Goal: Information Seeking & Learning: Learn about a topic

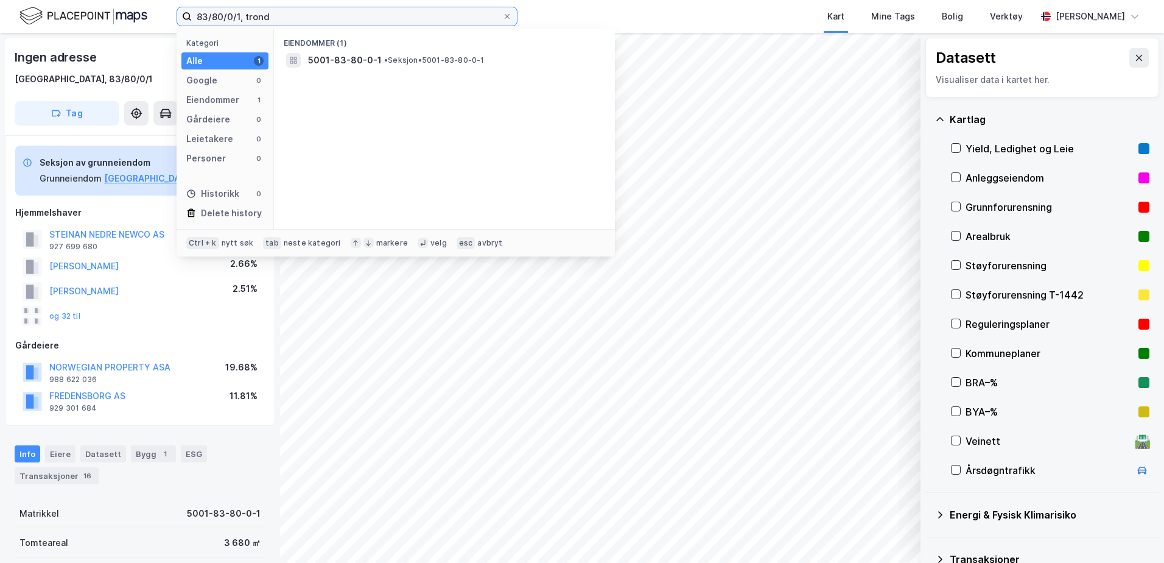
drag, startPoint x: 303, startPoint y: 19, endPoint x: 151, endPoint y: 32, distance: 152.8
click at [151, 32] on div "83/80/0/1, trond Kategori Alle 1 Google 0 Eiendommer 1 Gårdeiere 0 Leietakere 0…" at bounding box center [582, 16] width 1164 height 33
paste input "415/265"
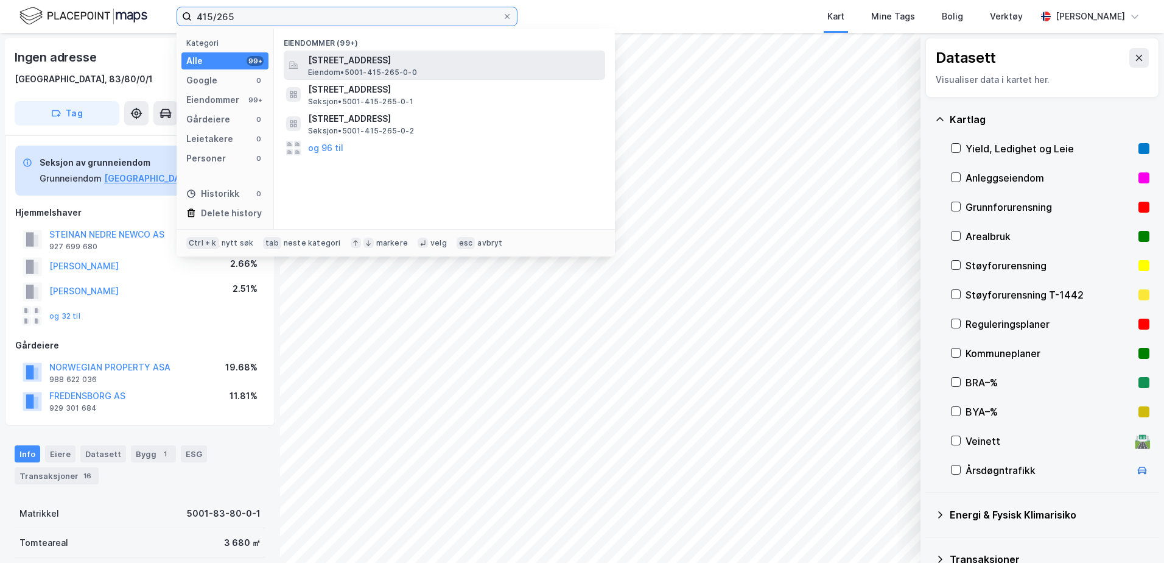
type input "415/265"
click at [336, 70] on span "Eiendom • 5001-415-265-0-0" at bounding box center [362, 73] width 109 height 10
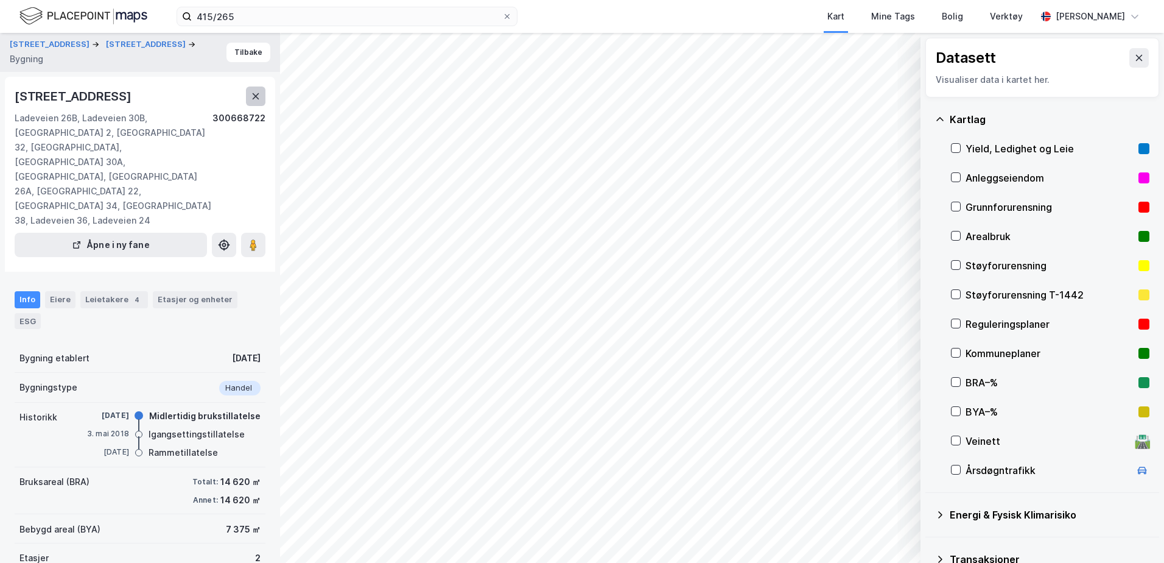
click at [254, 99] on icon at bounding box center [256, 96] width 10 height 10
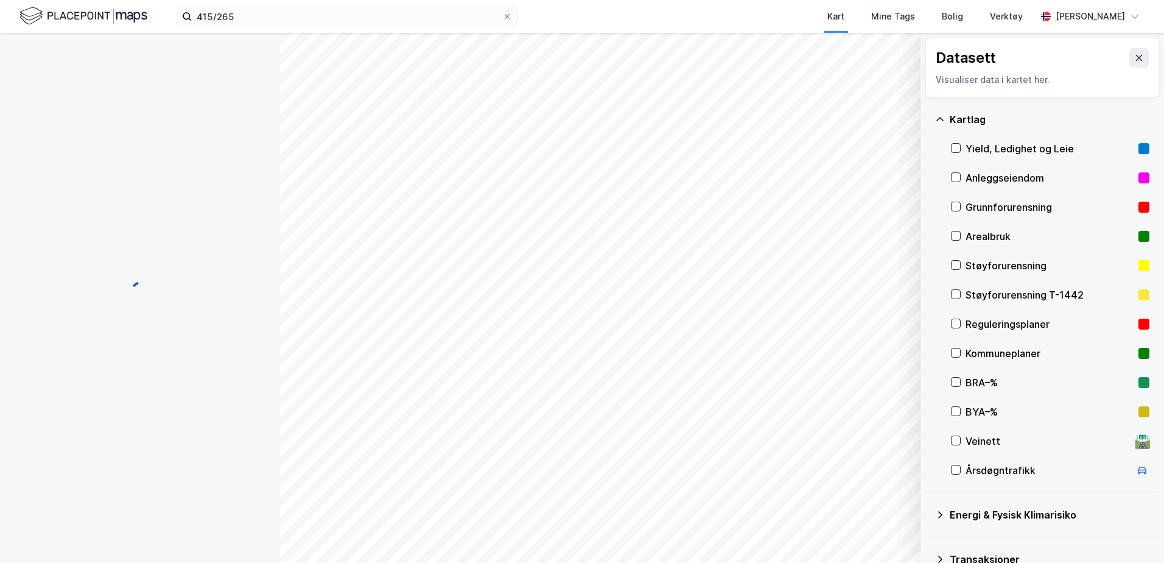
scroll to position [1, 0]
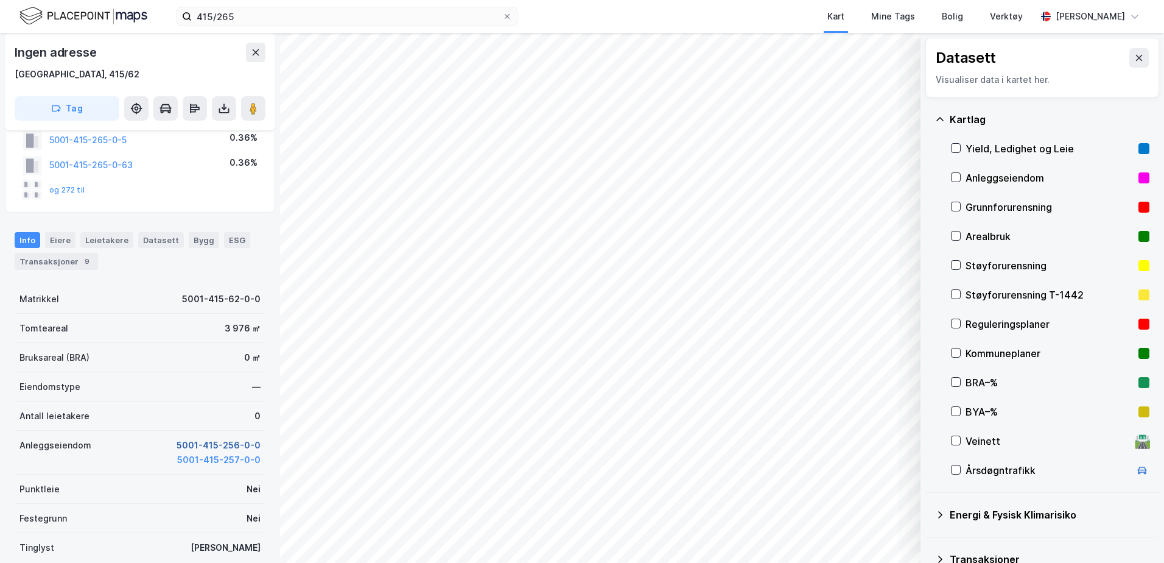
click at [199, 446] on button "5001-415-256-0-0" at bounding box center [219, 445] width 84 height 15
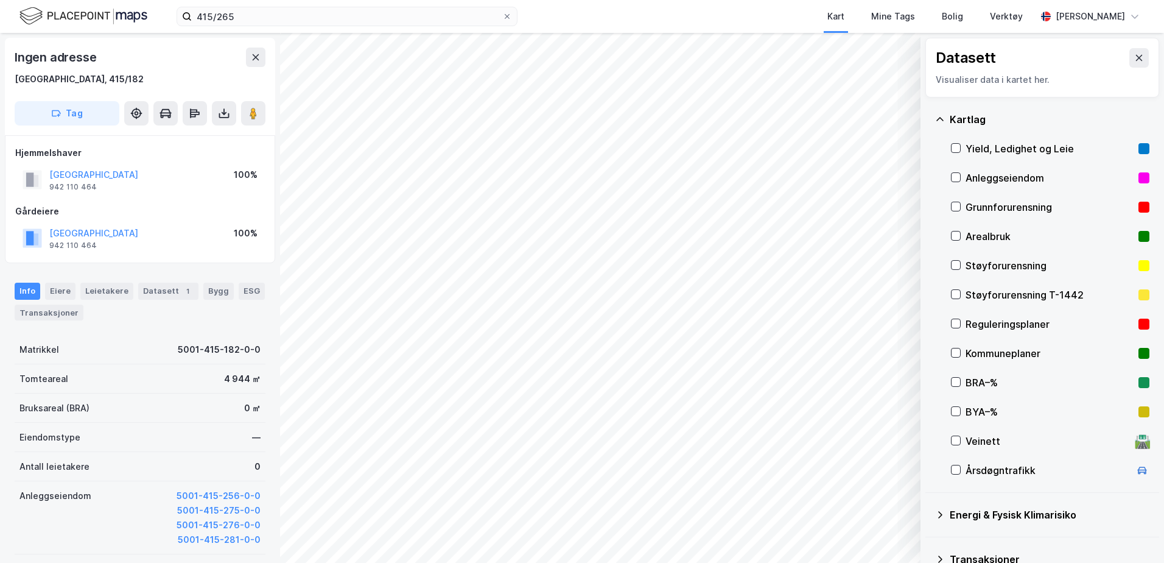
scroll to position [1, 0]
